Goal: Task Accomplishment & Management: Manage account settings

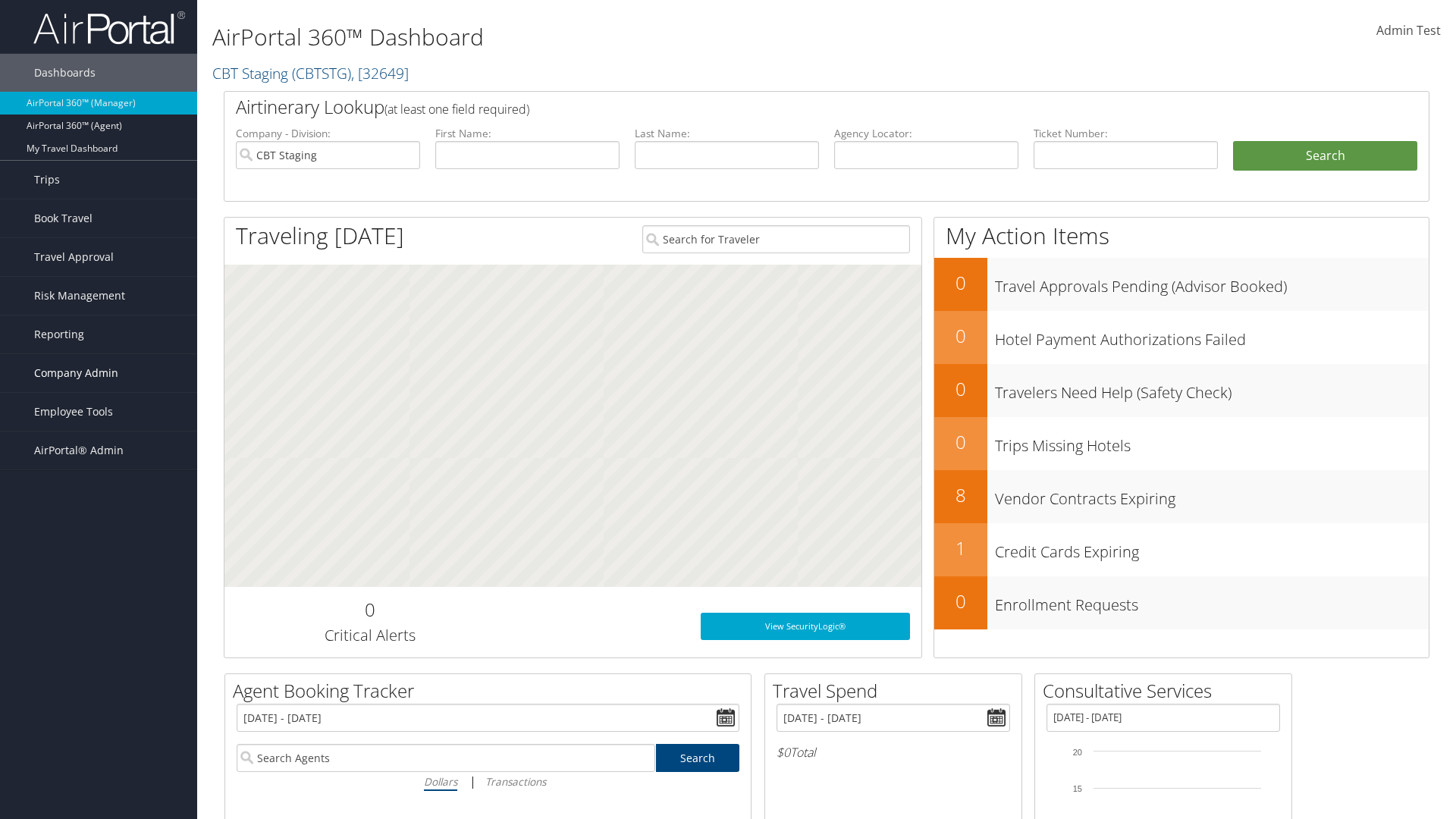
click at [98, 373] on span "Company Admin" at bounding box center [76, 373] width 85 height 38
click at [0, 0] on link "Report Settings" at bounding box center [0, 0] width 0 height 0
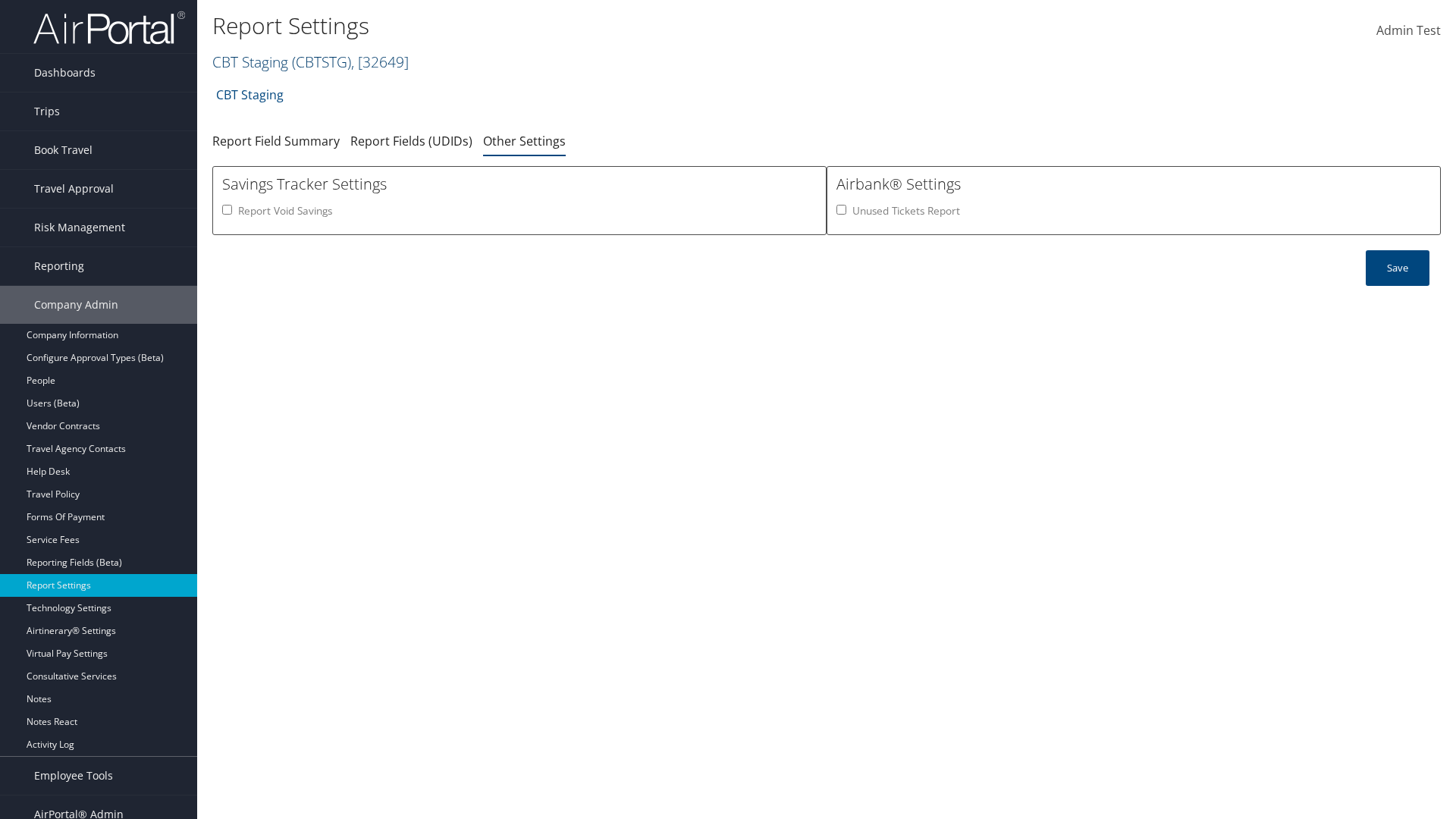
click at [250, 62] on link "CBT Staging ( CBTSTG ) , [ 32649 ]" at bounding box center [310, 62] width 196 height 21
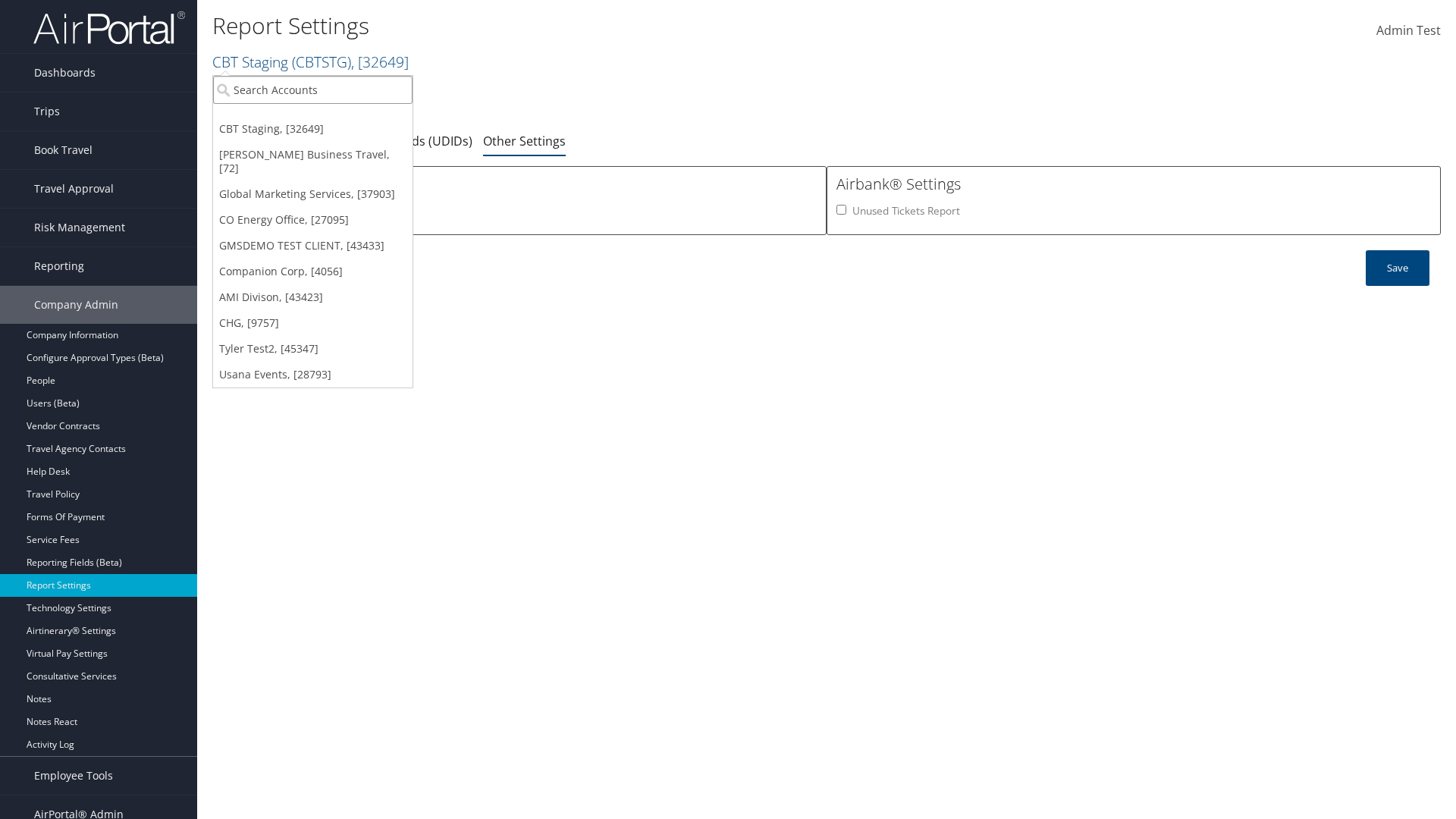
click at [313, 89] on input "search" at bounding box center [313, 89] width 199 height 28
type input "Global Marketing Services"
click at [327, 117] on div "Global Marketing Services (301946), [37903]" at bounding box center [326, 117] width 244 height 14
